Goal: Information Seeking & Learning: Check status

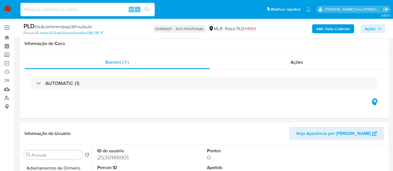
select select "100"
click at [58, 8] on input at bounding box center [87, 9] width 134 height 7
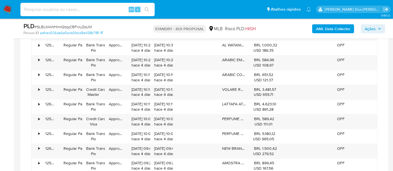
scroll to position [155, 0]
type input "[EMAIL_ADDRESS][DOMAIN_NAME]"
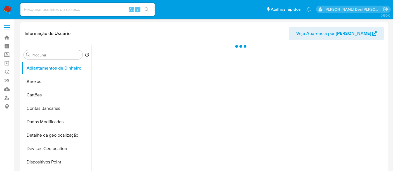
select select "10"
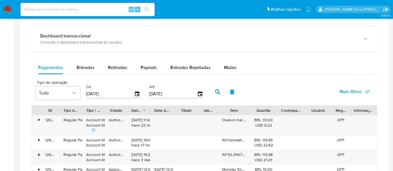
scroll to position [341, 0]
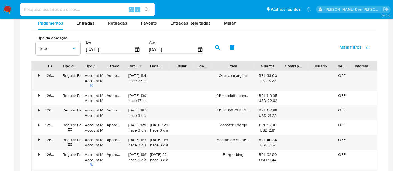
drag, startPoint x: 254, startPoint y: 68, endPoint x: 261, endPoint y: 69, distance: 7.3
click at [261, 69] on div "ID Tipo de operação Tipo / Método Estado Data de criação Data de aprovação Titu…" at bounding box center [204, 65] width 345 height 9
click at [84, 8] on input at bounding box center [87, 9] width 134 height 7
paste input "qEMvgSaIC5CyM3az6eyvEnqw"
type input "qEMvgSaIC5CyM3az6eyvEnqw"
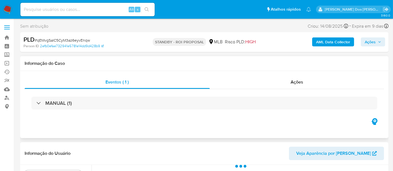
select select "10"
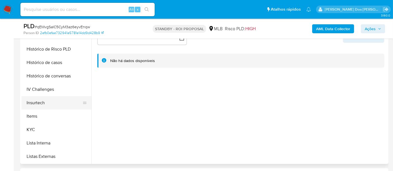
scroll to position [186, 0]
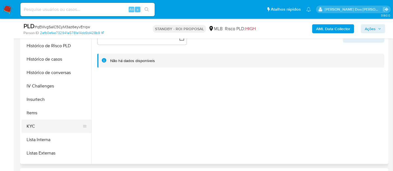
click at [30, 124] on button "KYC" at bounding box center [54, 126] width 65 height 13
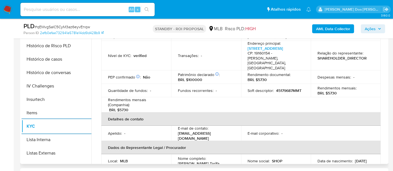
scroll to position [124, 0]
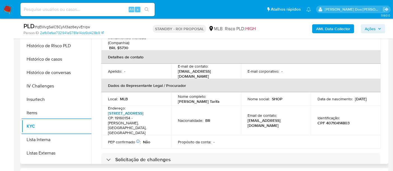
click at [140, 110] on link "Rua Suécia 46, Jardim Raio Do Sol" at bounding box center [125, 113] width 35 height 6
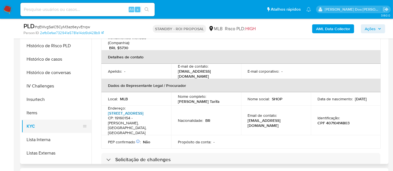
scroll to position [93, 0]
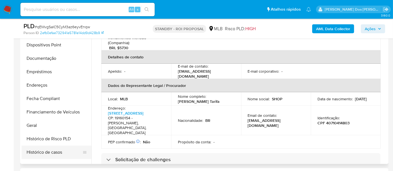
drag, startPoint x: 41, startPoint y: 151, endPoint x: 170, endPoint y: 140, distance: 129.8
click at [41, 151] on button "Histórico de casos" at bounding box center [57, 152] width 70 height 13
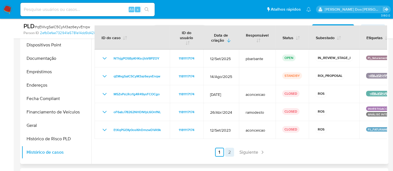
click at [227, 152] on link "2" at bounding box center [229, 152] width 9 height 9
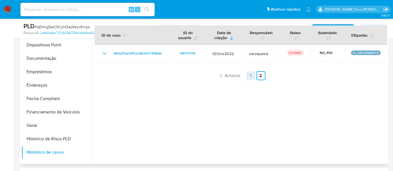
click at [251, 74] on link "1" at bounding box center [250, 75] width 9 height 9
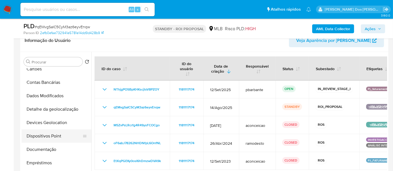
scroll to position [31, 0]
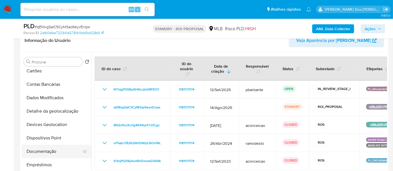
click at [41, 149] on button "Documentação" at bounding box center [54, 151] width 65 height 13
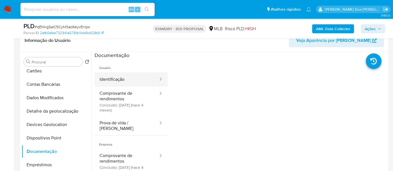
click at [123, 81] on button "Identificação" at bounding box center [126, 79] width 64 height 14
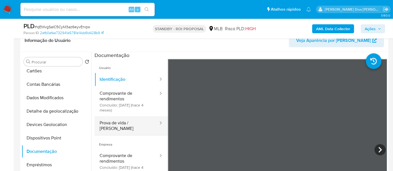
click at [124, 127] on button "Prova de vida / Selfie" at bounding box center [126, 125] width 64 height 19
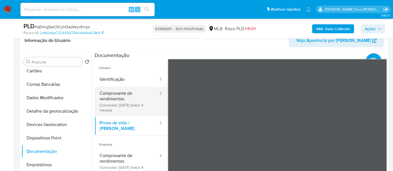
click at [105, 101] on button "Comprovante de rendimentos Concluído: 15/05/2025 (hace 4 meses)" at bounding box center [126, 102] width 64 height 30
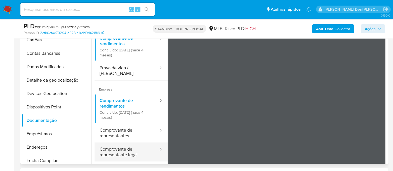
scroll to position [49, 0]
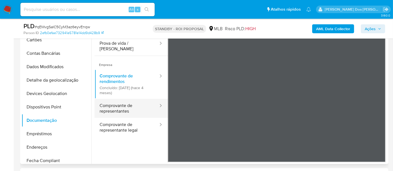
click at [119, 105] on button "Comprovante de representantes" at bounding box center [126, 108] width 64 height 19
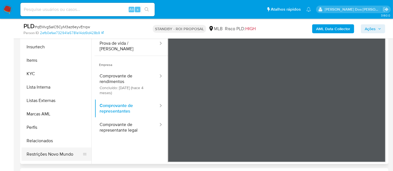
scroll to position [248, 0]
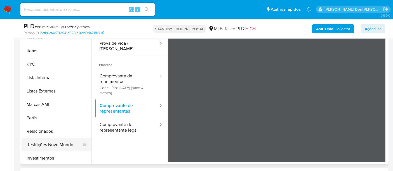
click at [52, 145] on button "Restrições Novo Mundo" at bounding box center [54, 144] width 65 height 13
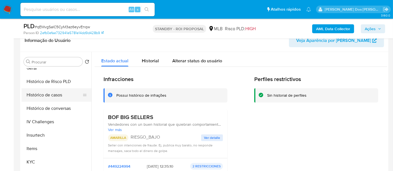
scroll to position [155, 0]
click at [37, 95] on button "Geral" at bounding box center [54, 94] width 65 height 13
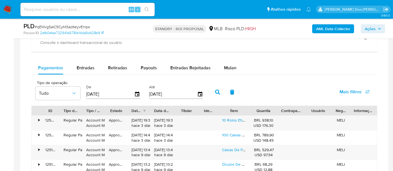
scroll to position [341, 0]
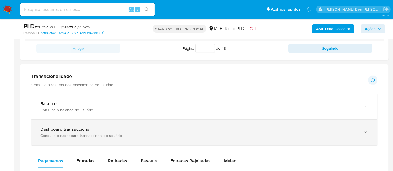
click at [85, 158] on span "Entradas" at bounding box center [86, 161] width 18 height 6
select select "10"
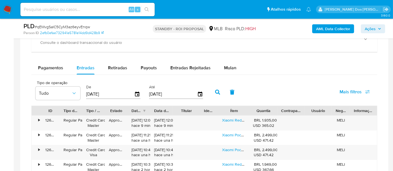
scroll to position [465, 0]
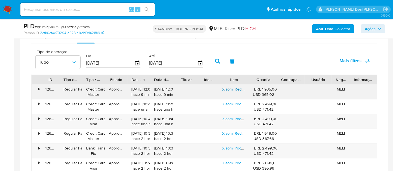
click at [229, 86] on link "Xiaomi Redmi Note 14 Pro 5g (global) 8+8/256gb Prova D Água Cor Preto" at bounding box center [285, 89] width 126 height 6
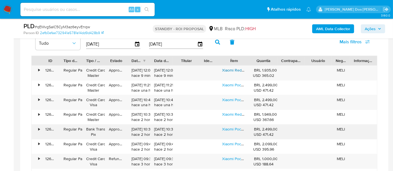
scroll to position [496, 0]
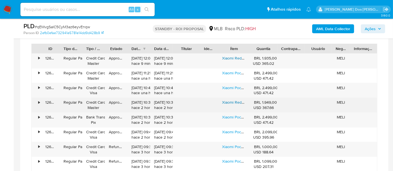
click at [232, 103] on link "Xiaomi Redmi Note 14 Pro 5g 256gb 8gb Dual Sim" at bounding box center [265, 102] width 87 height 6
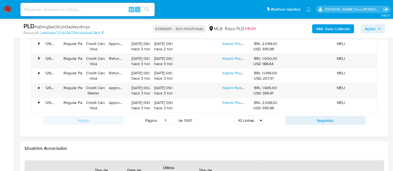
scroll to position [591, 0]
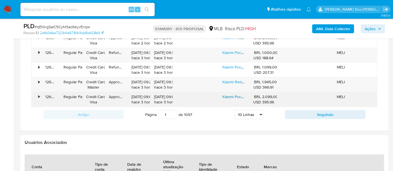
click at [230, 97] on link "Xiaomi Poco X7 512/12gb Lançamento Prova D'água Padrão Br" at bounding box center [275, 97] width 107 height 6
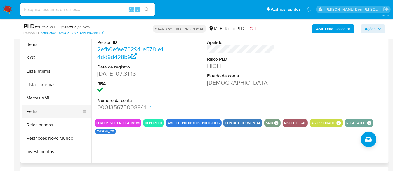
scroll to position [263, 0]
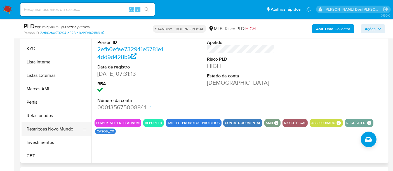
click at [53, 127] on button "Restrições Novo Mundo" at bounding box center [54, 128] width 65 height 13
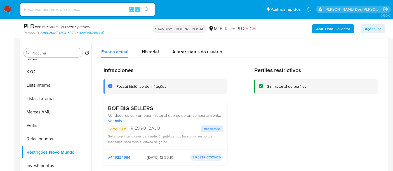
scroll to position [94, 0]
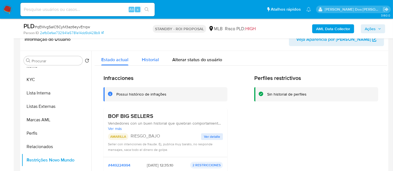
click at [153, 58] on span "Historial" at bounding box center [150, 59] width 17 height 6
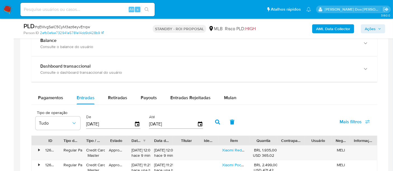
scroll to position [467, 0]
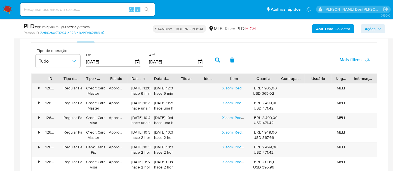
click at [62, 8] on input at bounding box center [87, 9] width 134 height 7
paste input "kgrVHKSgmsL3h0VUgE4CICc7"
type input "kgrVHKSgmsL3h0VUgE4CICc7"
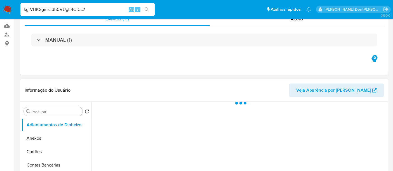
scroll to position [124, 0]
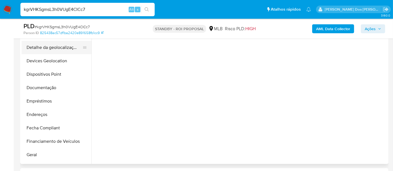
select select "10"
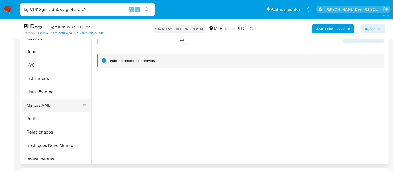
scroll to position [248, 0]
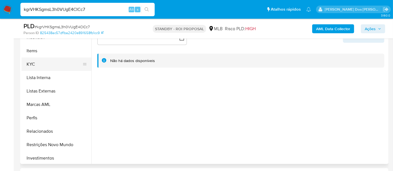
click at [29, 65] on button "KYC" at bounding box center [54, 64] width 65 height 13
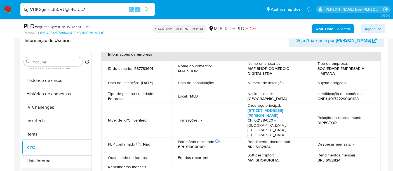
scroll to position [186, 0]
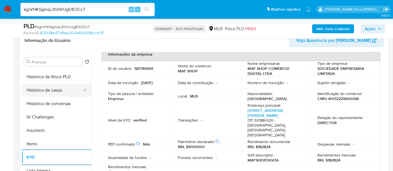
click at [47, 92] on button "Histórico de casos" at bounding box center [54, 90] width 65 height 13
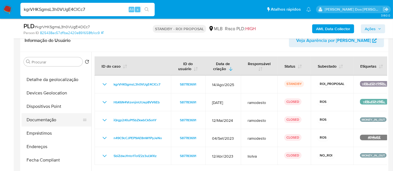
scroll to position [62, 0]
click at [39, 123] on button "Documentação" at bounding box center [54, 120] width 65 height 13
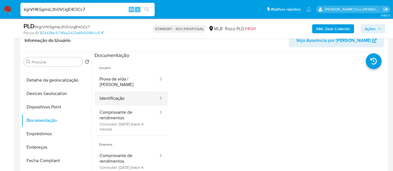
click at [113, 91] on button "Identificação" at bounding box center [126, 98] width 64 height 14
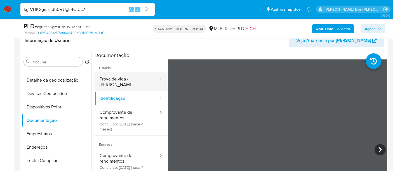
click at [134, 81] on button "Prova de vida / Selfie" at bounding box center [126, 81] width 64 height 19
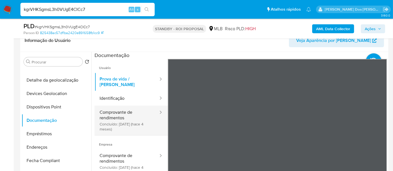
click at [114, 113] on button "Comprovante de rendimentos Concluído: 19/05/2025 (hace 4 meses)" at bounding box center [126, 121] width 64 height 30
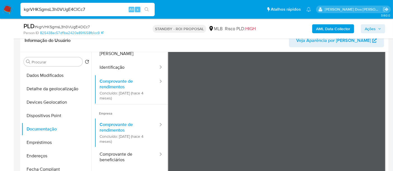
scroll to position [124, 0]
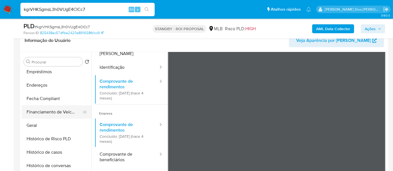
drag, startPoint x: 34, startPoint y: 123, endPoint x: 68, endPoint y: 115, distance: 35.8
click at [34, 124] on button "Geral" at bounding box center [57, 125] width 70 height 13
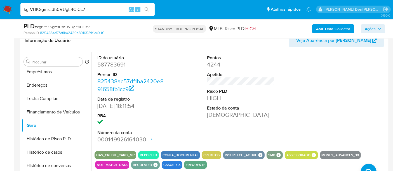
click at [64, 11] on input "kgrVHKSgmsL3h0VUgE4CICc7" at bounding box center [87, 9] width 134 height 7
paste input "9IJ80BFrwIZ84N2ijJU4ph5l"
type input "9IJ80BFrwIZ84N2ijJU4ph5l"
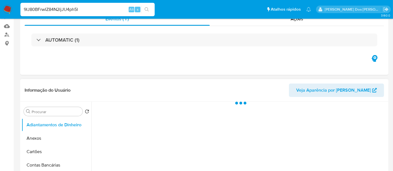
select select "10"
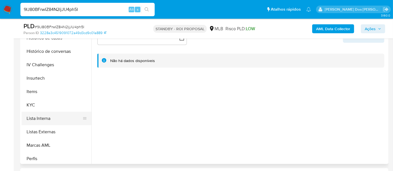
scroll to position [217, 0]
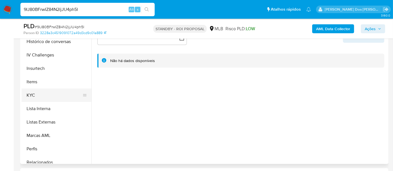
click at [36, 96] on button "KYC" at bounding box center [54, 95] width 65 height 13
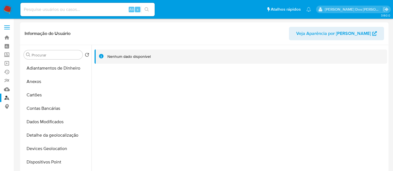
select select "10"
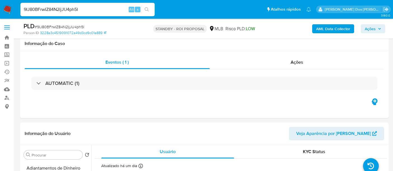
select select "10"
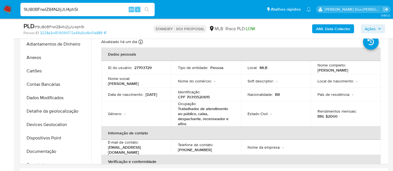
scroll to position [217, 0]
